Goal: Find specific page/section: Find specific page/section

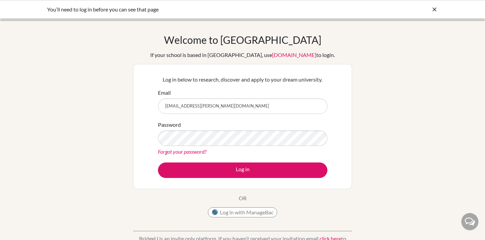
type input "[EMAIL_ADDRESS][PERSON_NAME][DOMAIN_NAME]"
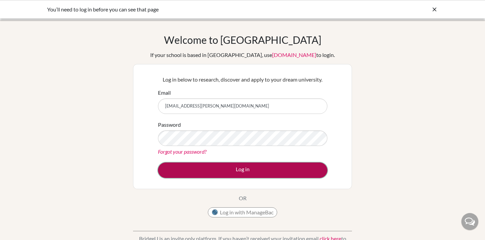
click at [242, 169] on button "Log in" at bounding box center [242, 169] width 169 height 15
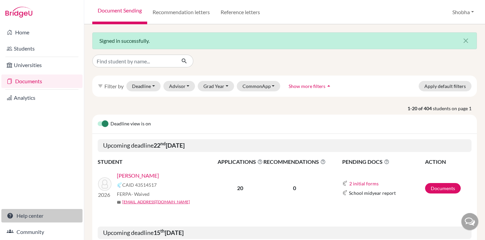
click at [34, 215] on link "Help center" at bounding box center [41, 215] width 81 height 13
